Goal: Transaction & Acquisition: Purchase product/service

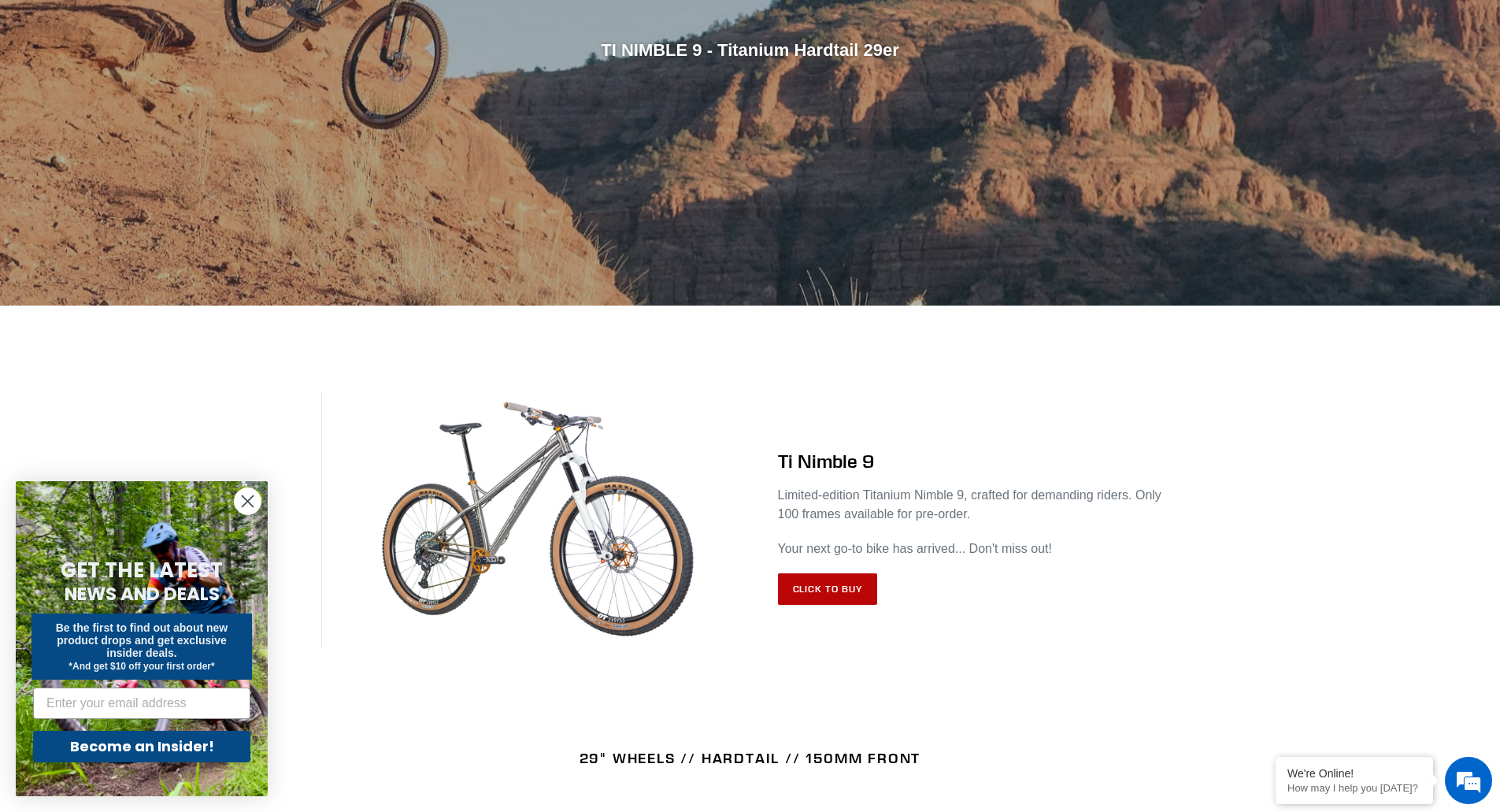
click at [822, 591] on link "Click to Buy" at bounding box center [828, 588] width 100 height 32
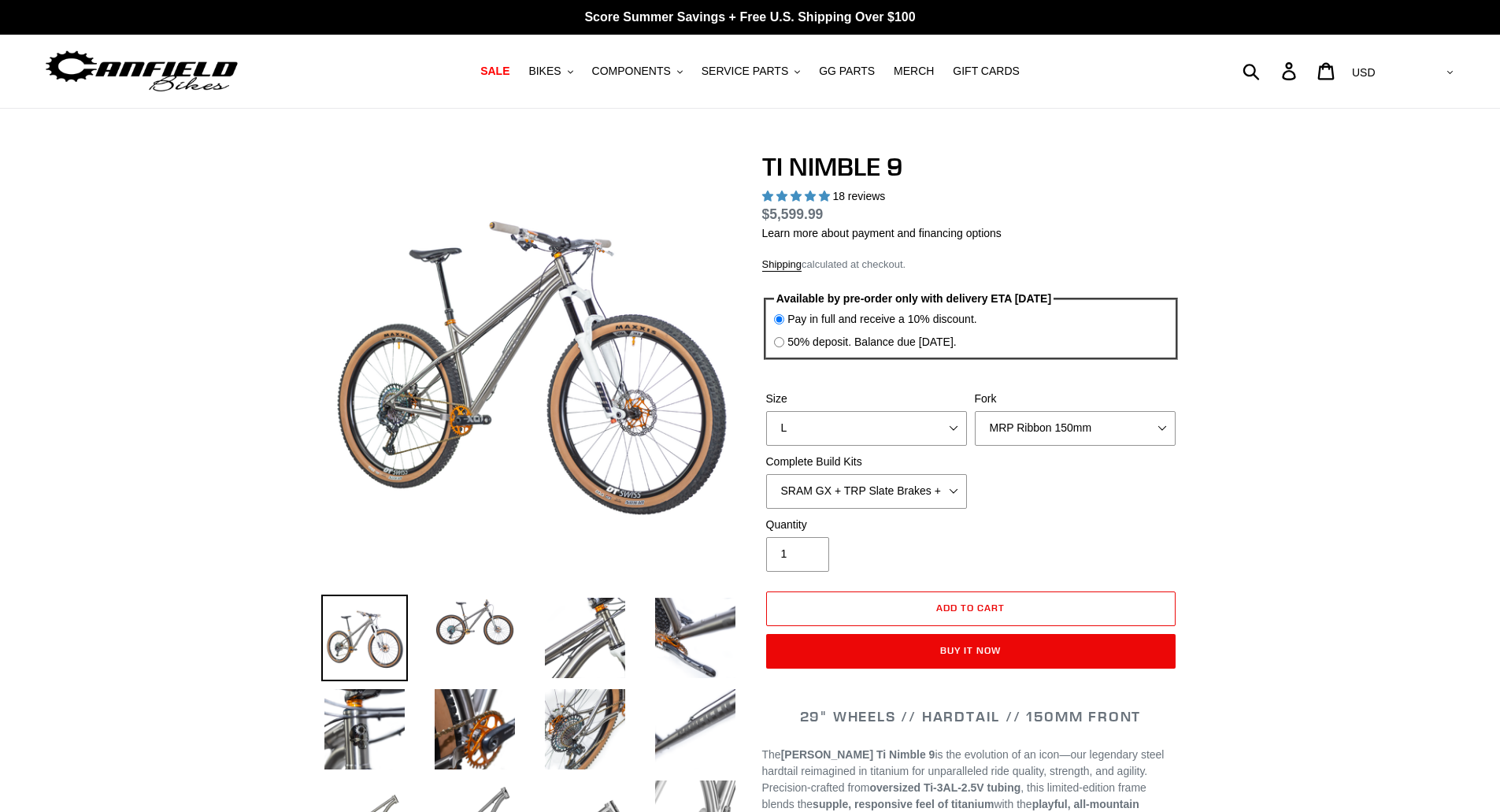
select select "highest-rating"
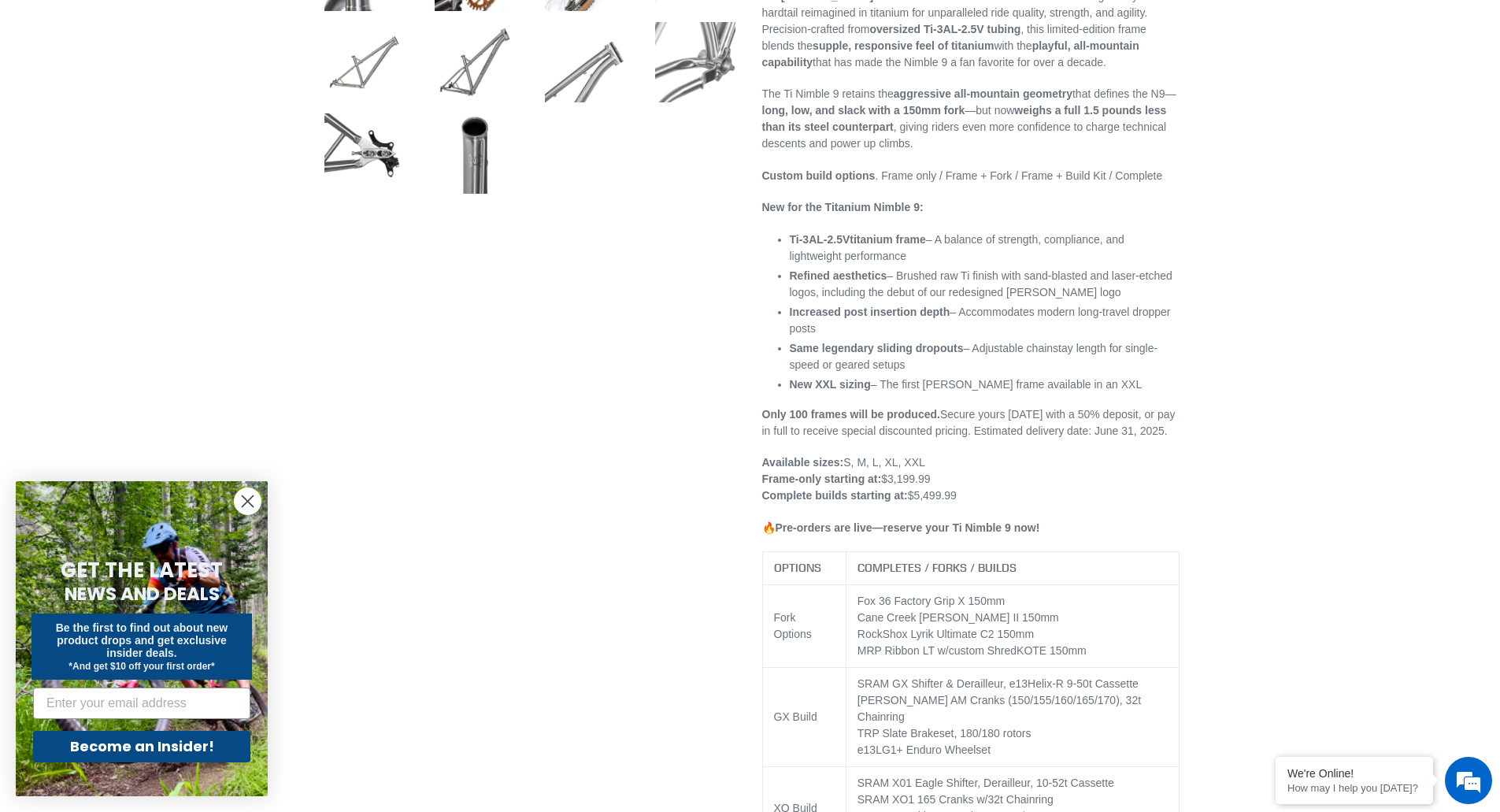
scroll to position [1024, 0]
